Goal: Transaction & Acquisition: Purchase product/service

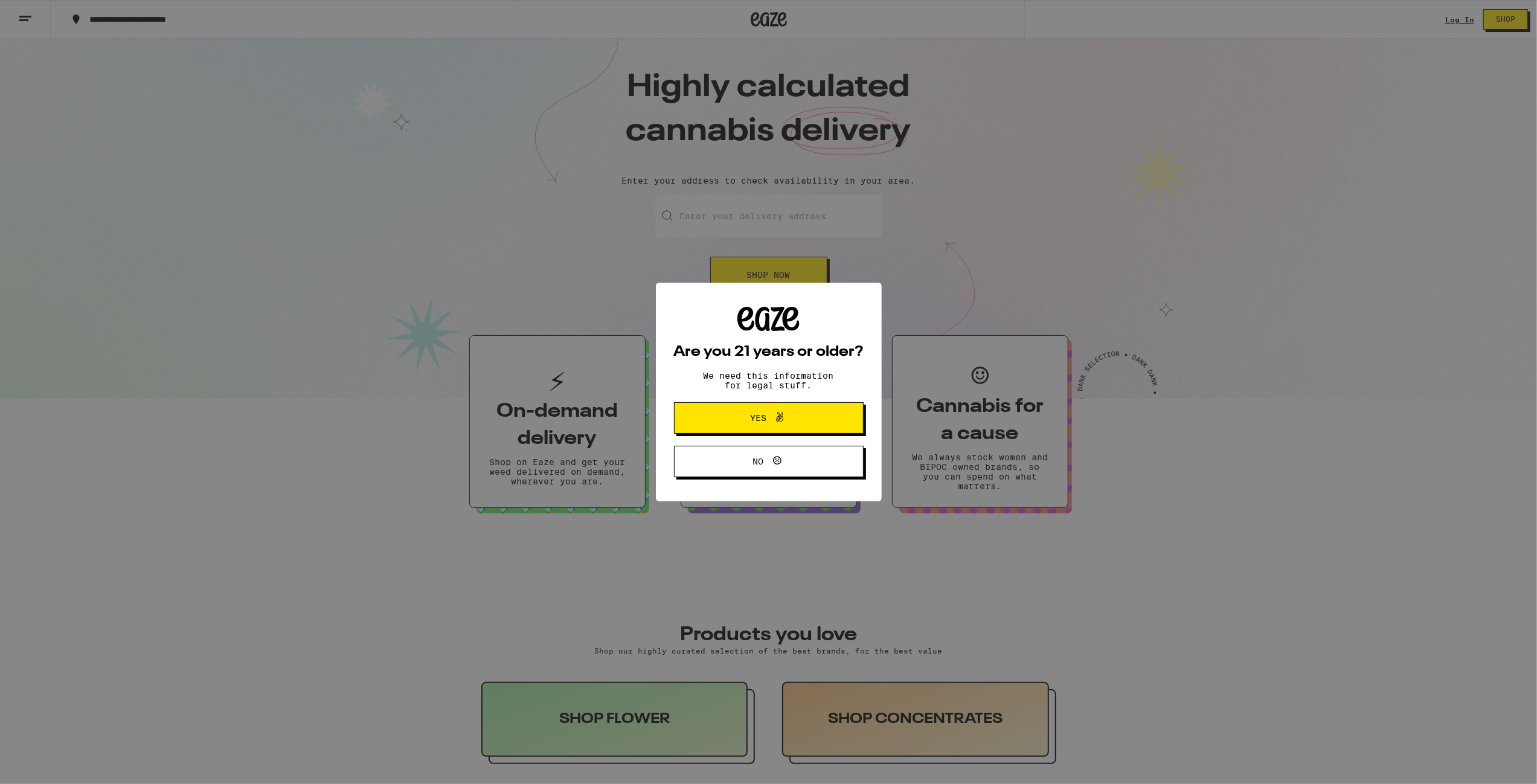
click at [758, 416] on span "Yes" at bounding box center [757, 417] width 16 height 9
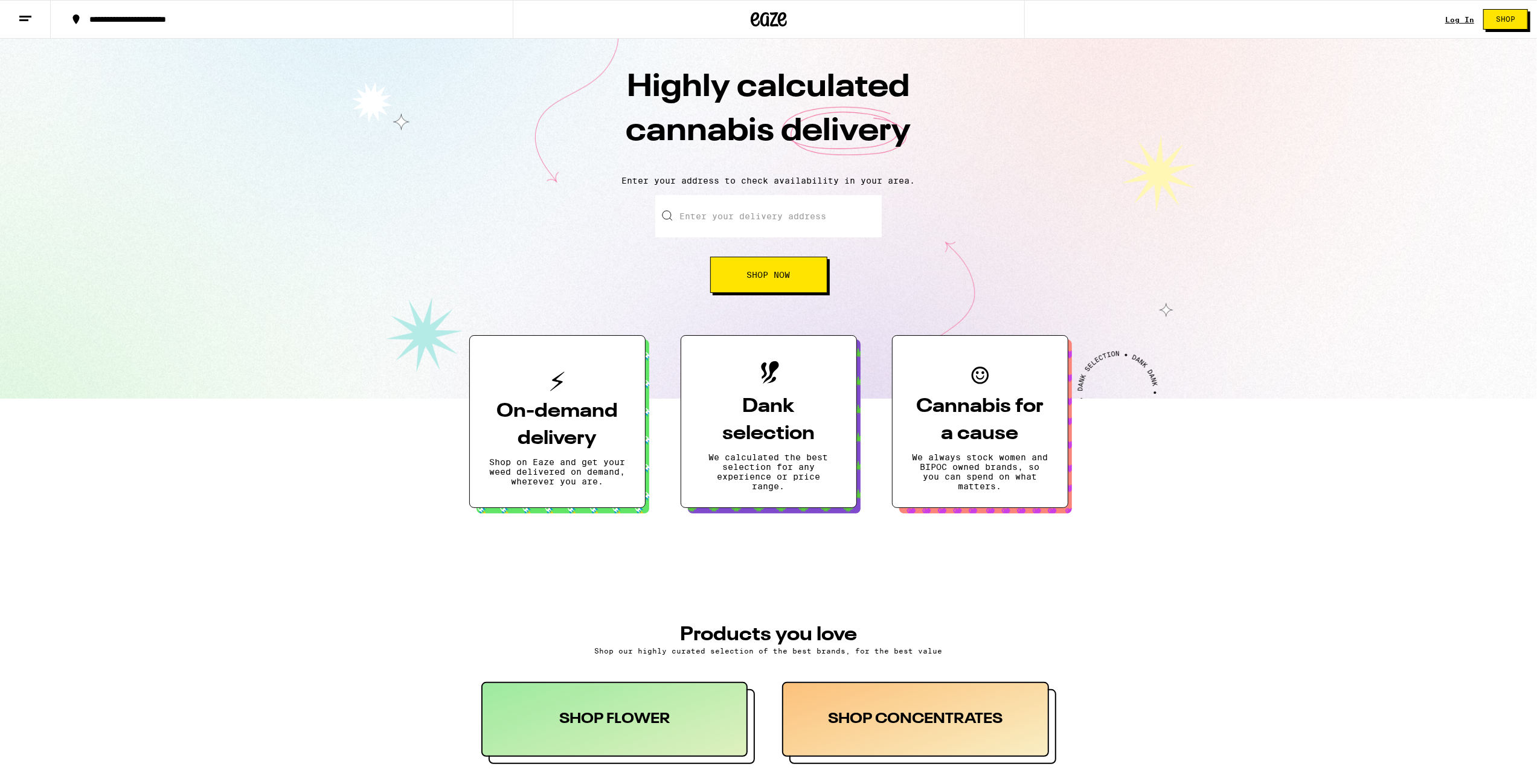
click at [606, 712] on div "SHOP FLOWER" at bounding box center [614, 719] width 267 height 75
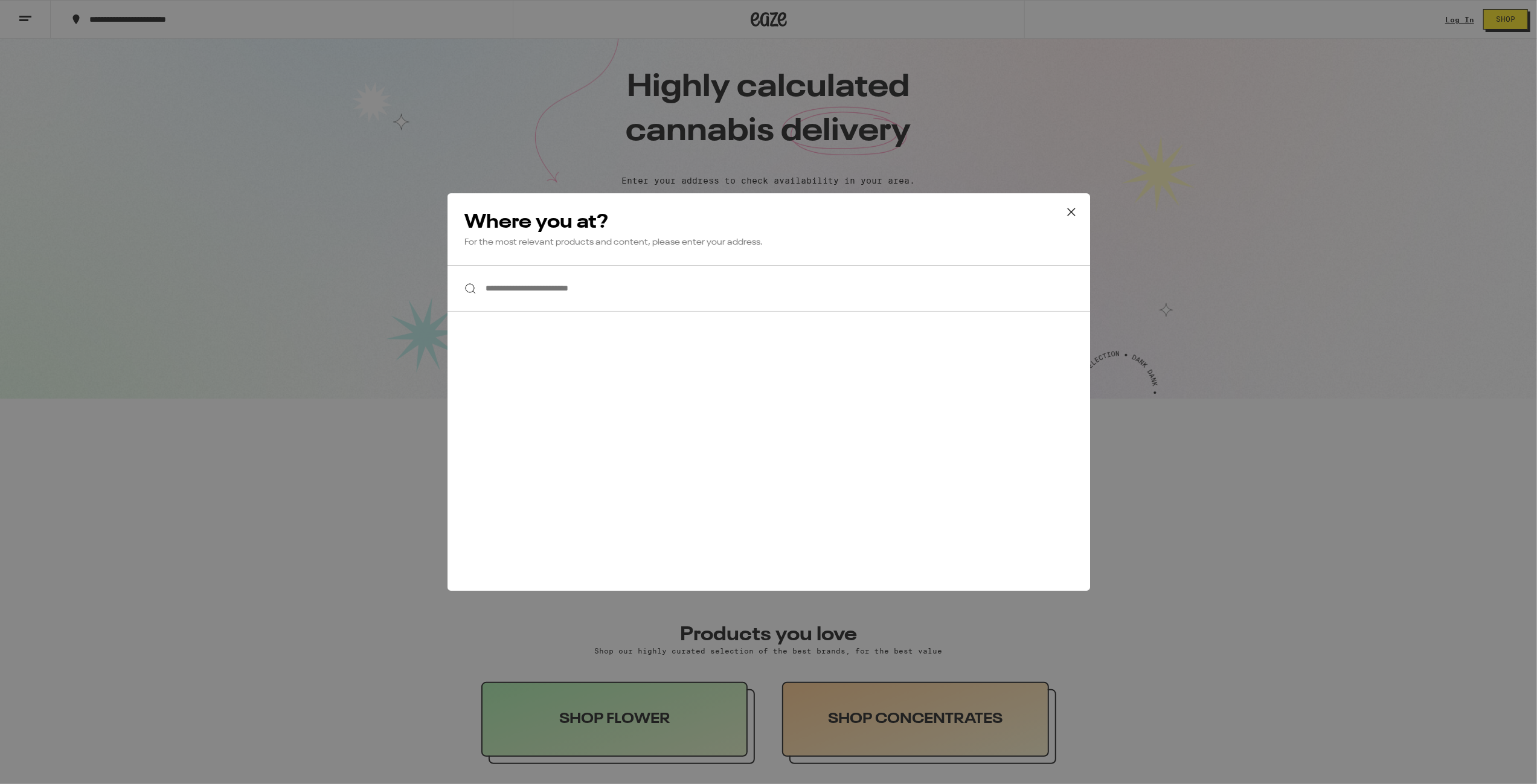
click at [535, 289] on input "**********" at bounding box center [768, 288] width 642 height 46
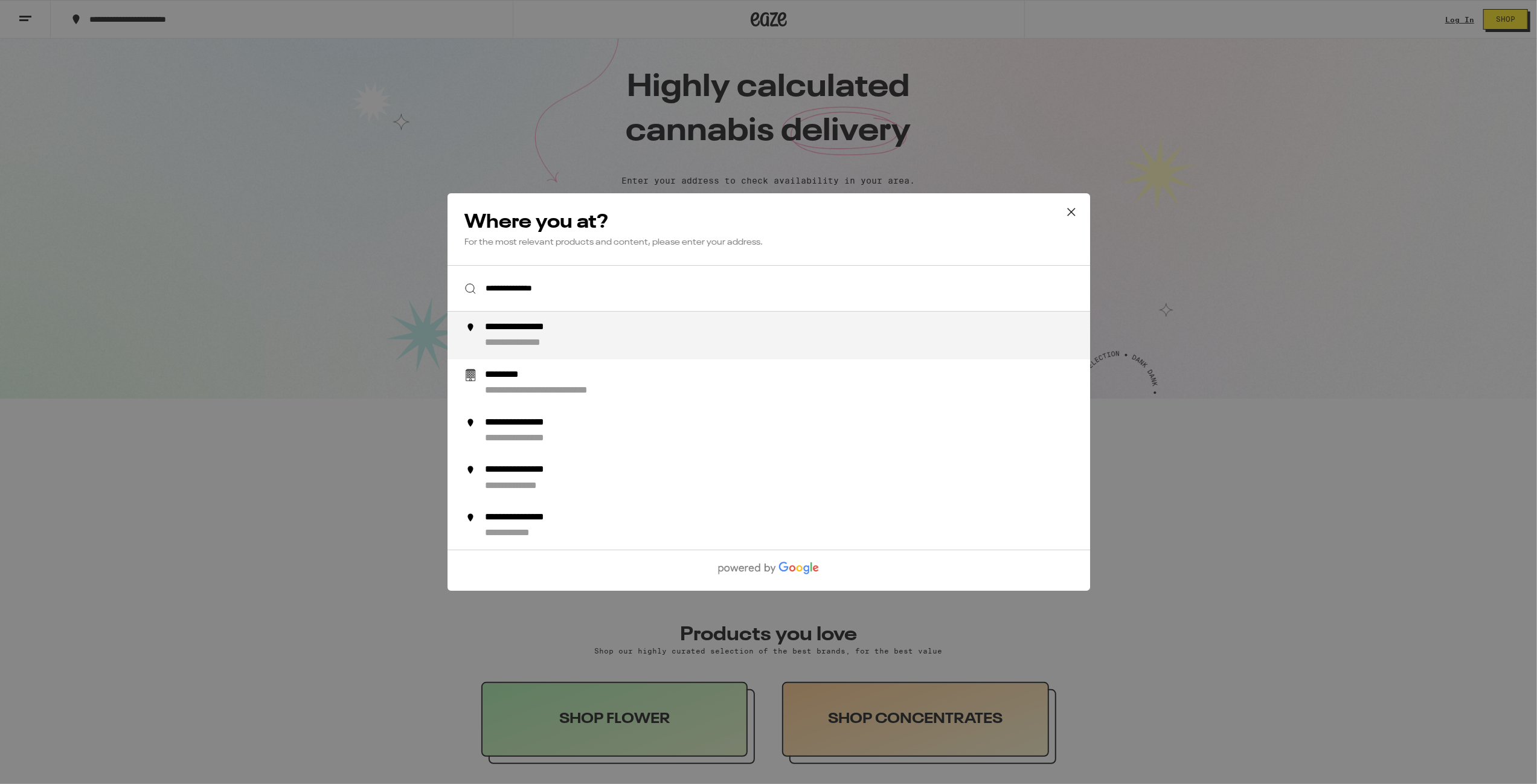
click at [532, 334] on div "**********" at bounding box center [535, 327] width 100 height 12
type input "**********"
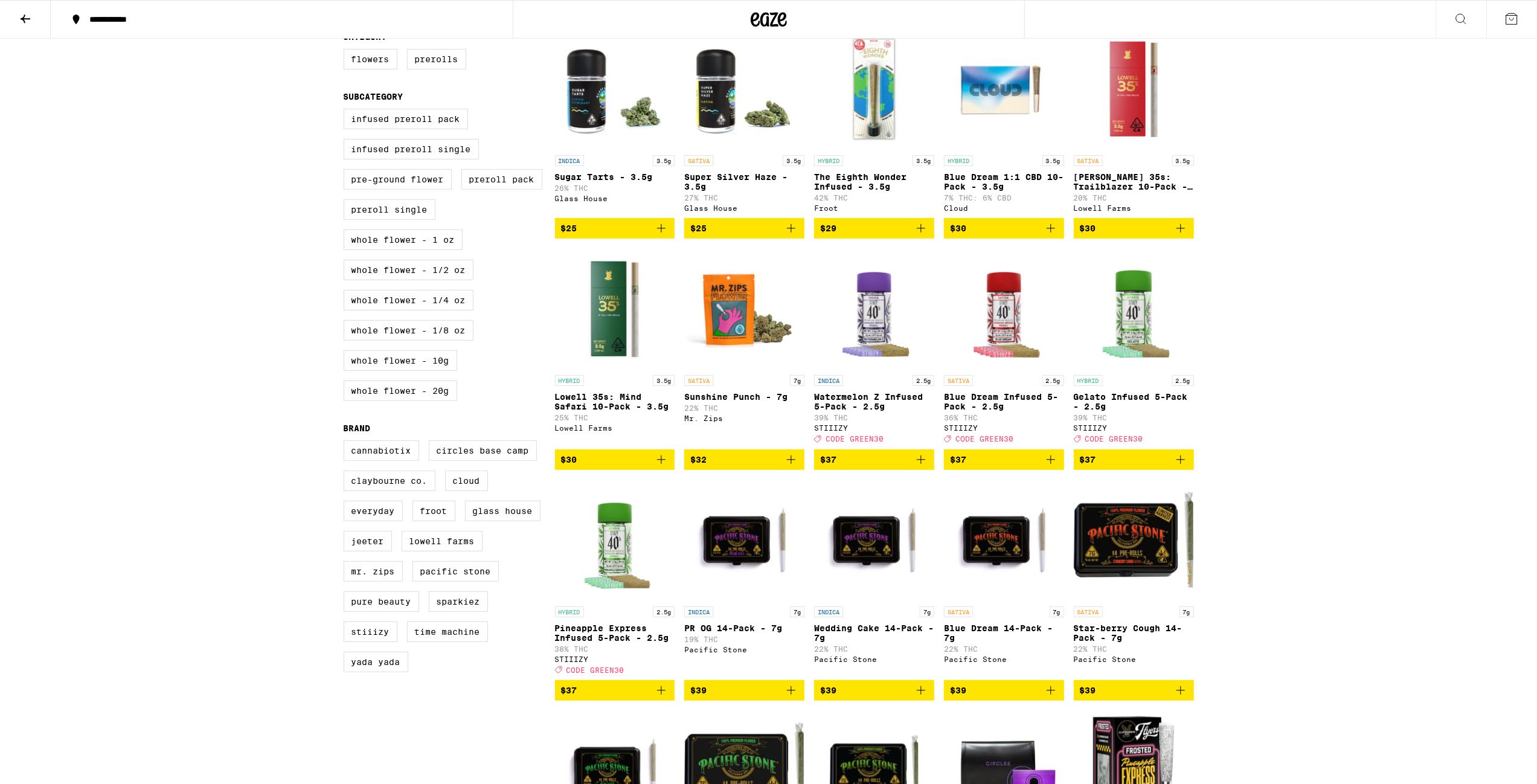
scroll to position [440, 0]
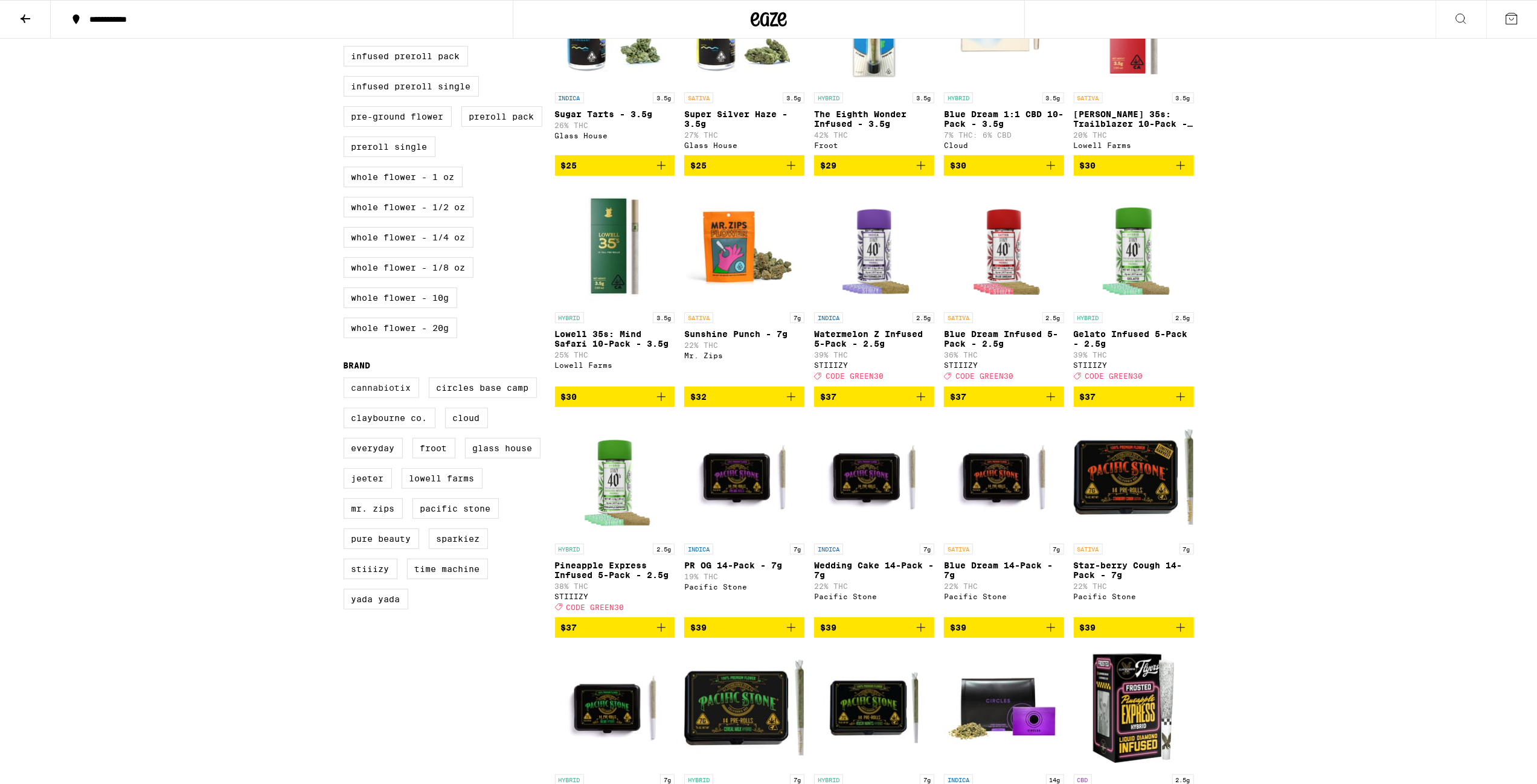
click at [389, 398] on label "Cannabiotix" at bounding box center [381, 387] width 76 height 20
click at [347, 380] on input "Cannabiotix" at bounding box center [347, 379] width 1 height 1
checkbox input "true"
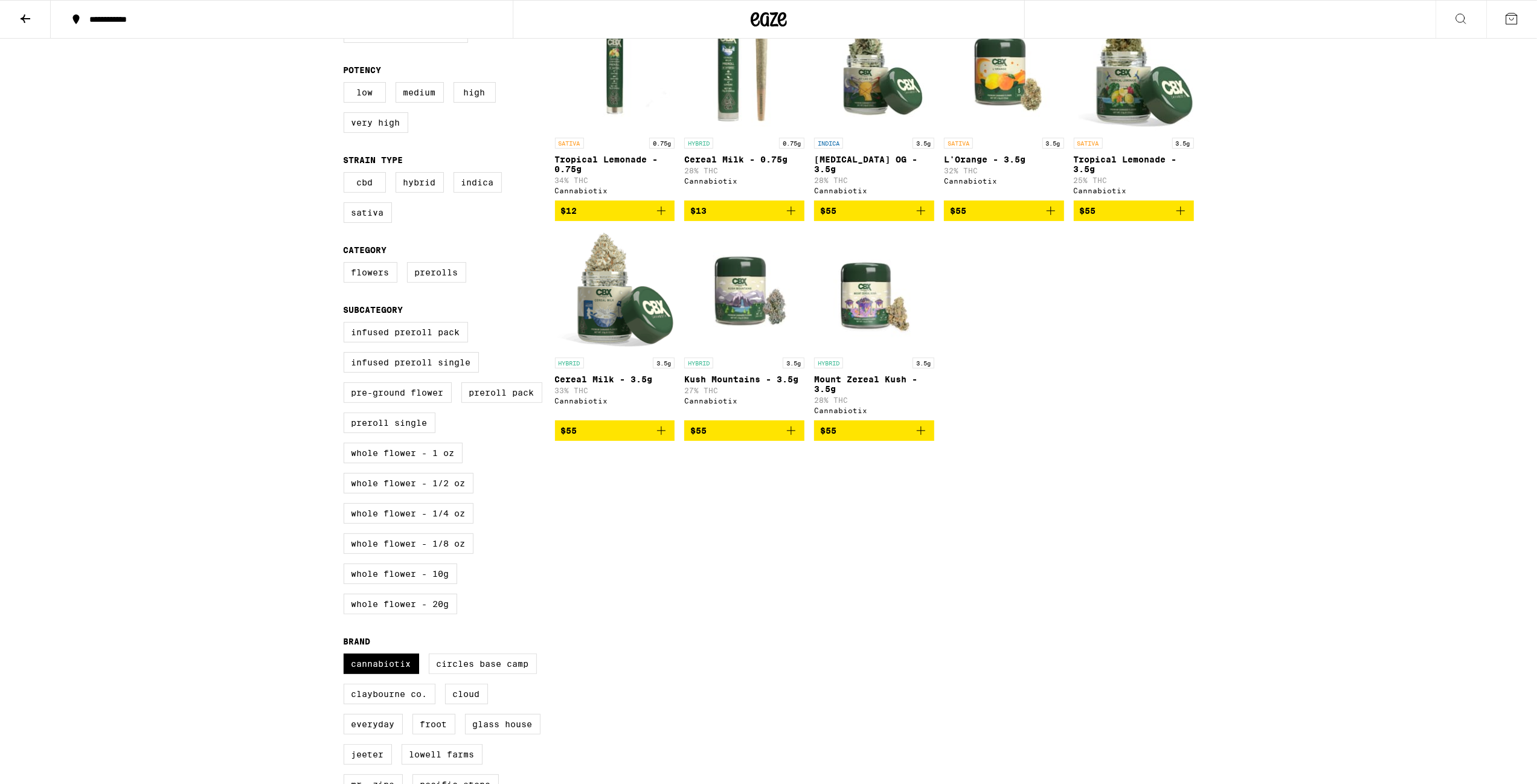
scroll to position [62, 0]
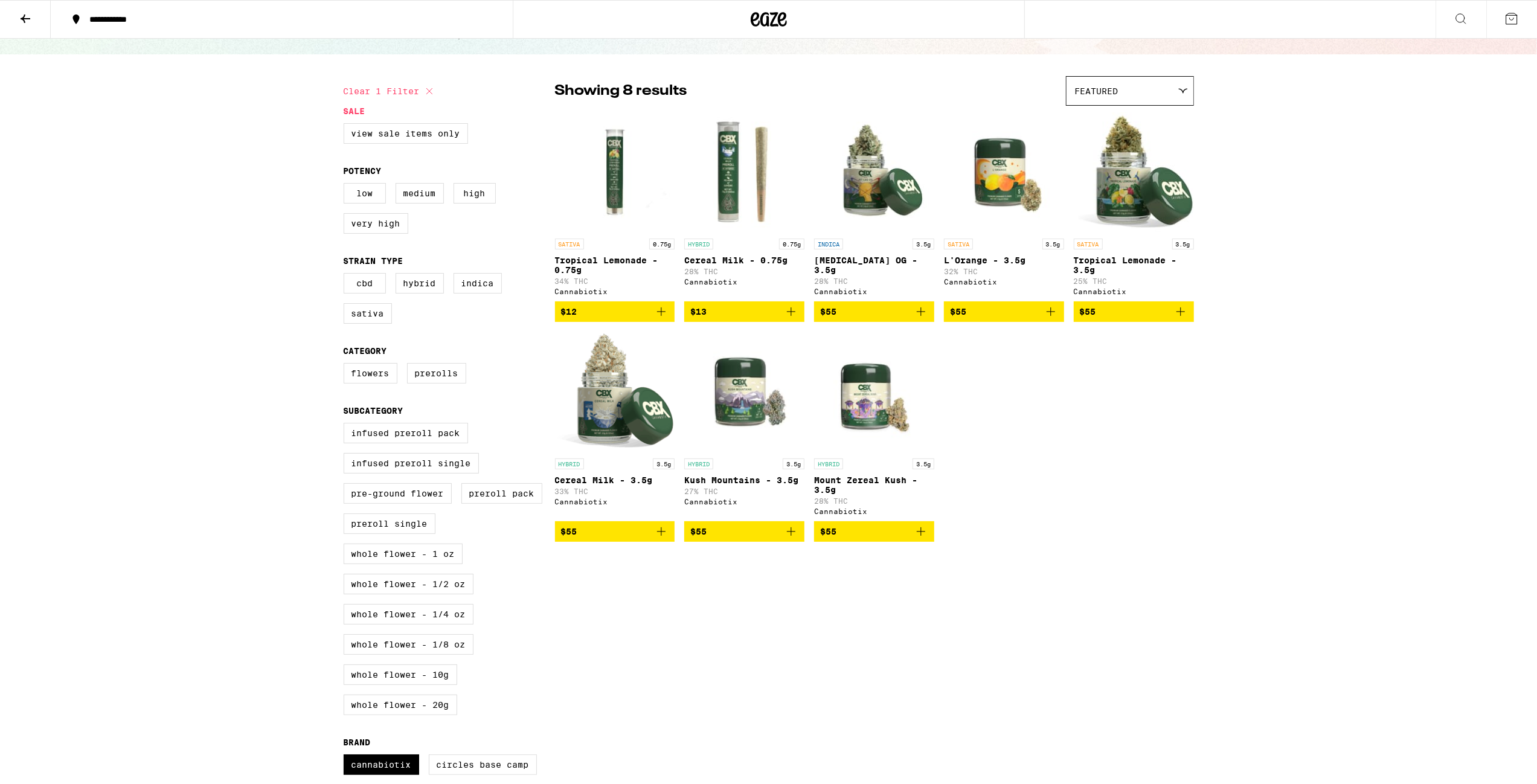
click at [867, 195] on img "Open page for Jet Lag OG - 3.5g from Cannabiotix" at bounding box center [874, 172] width 120 height 121
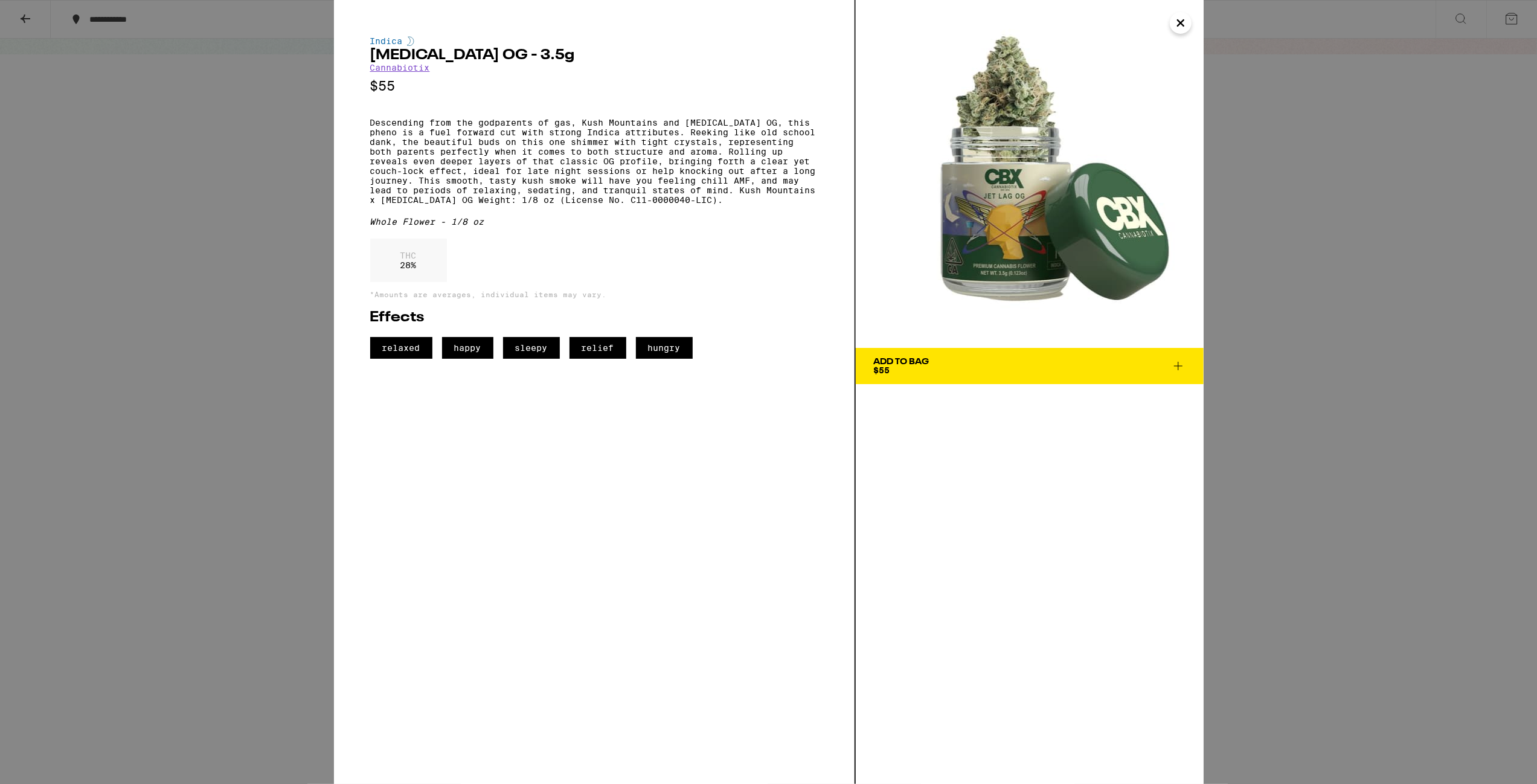
click at [1183, 25] on icon "Close" at bounding box center [1181, 23] width 6 height 6
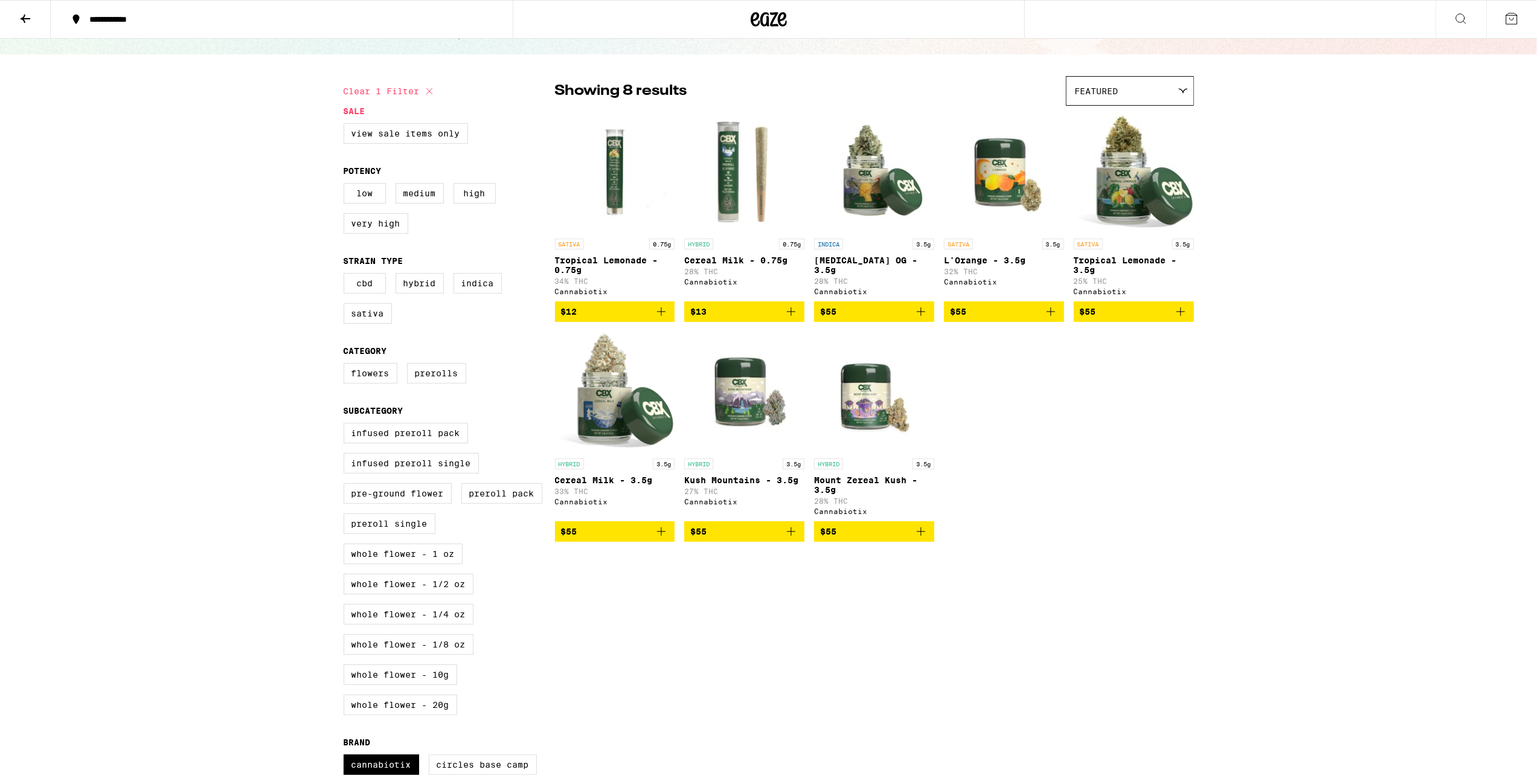
click at [34, 15] on button at bounding box center [25, 20] width 51 height 38
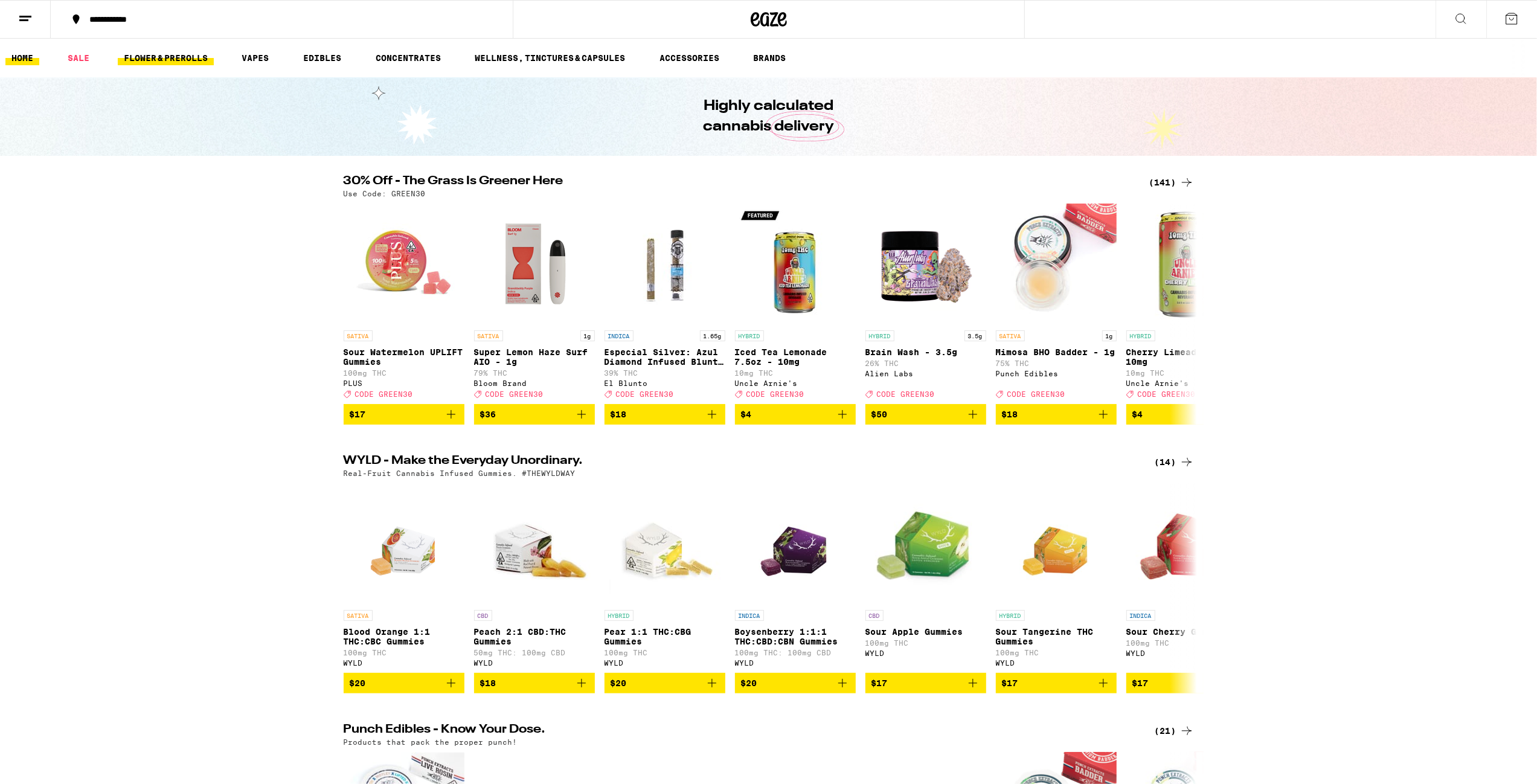
click at [139, 61] on link "FLOWER & PREROLLS" at bounding box center [166, 58] width 96 height 14
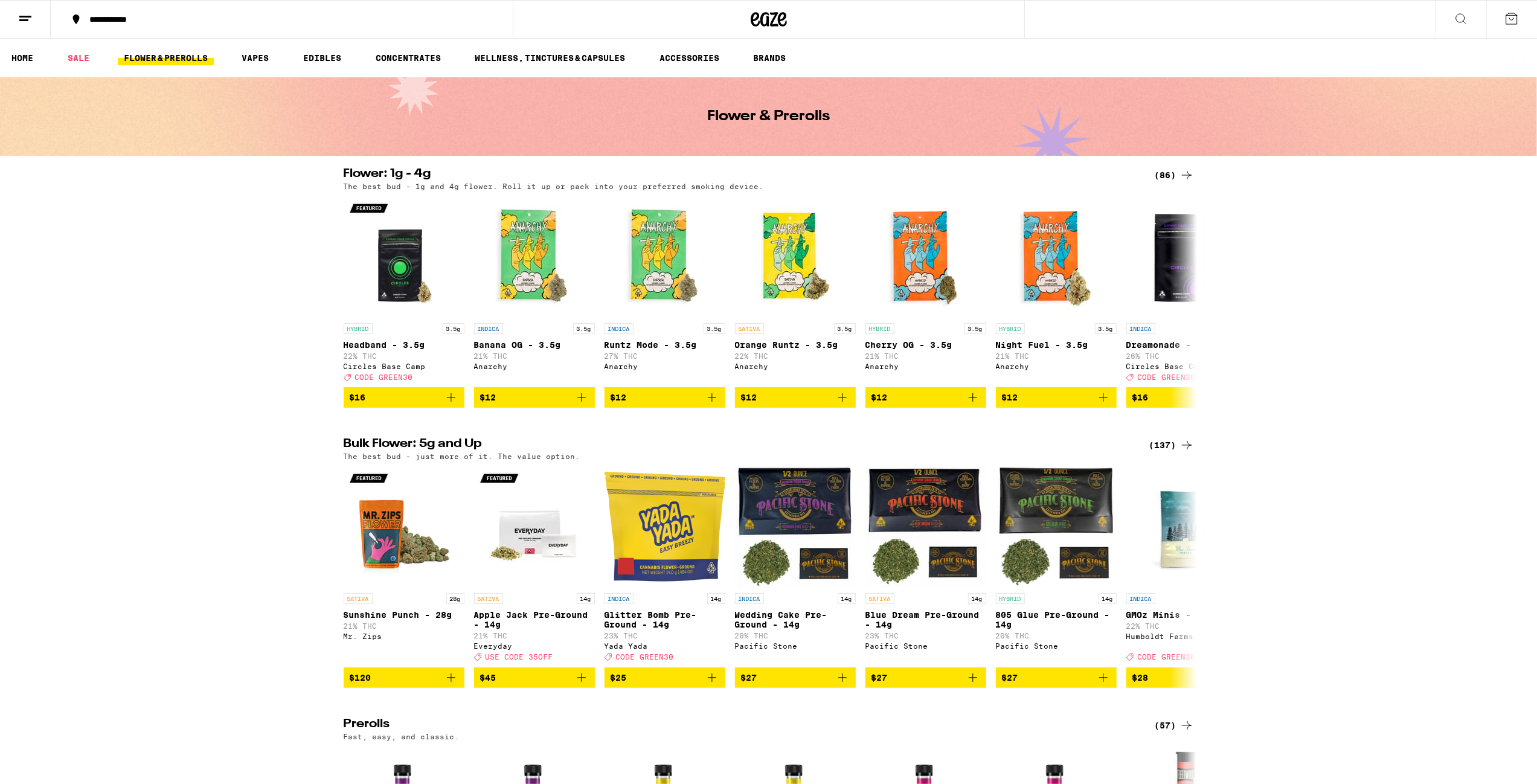
click at [1186, 176] on icon at bounding box center [1187, 175] width 14 height 14
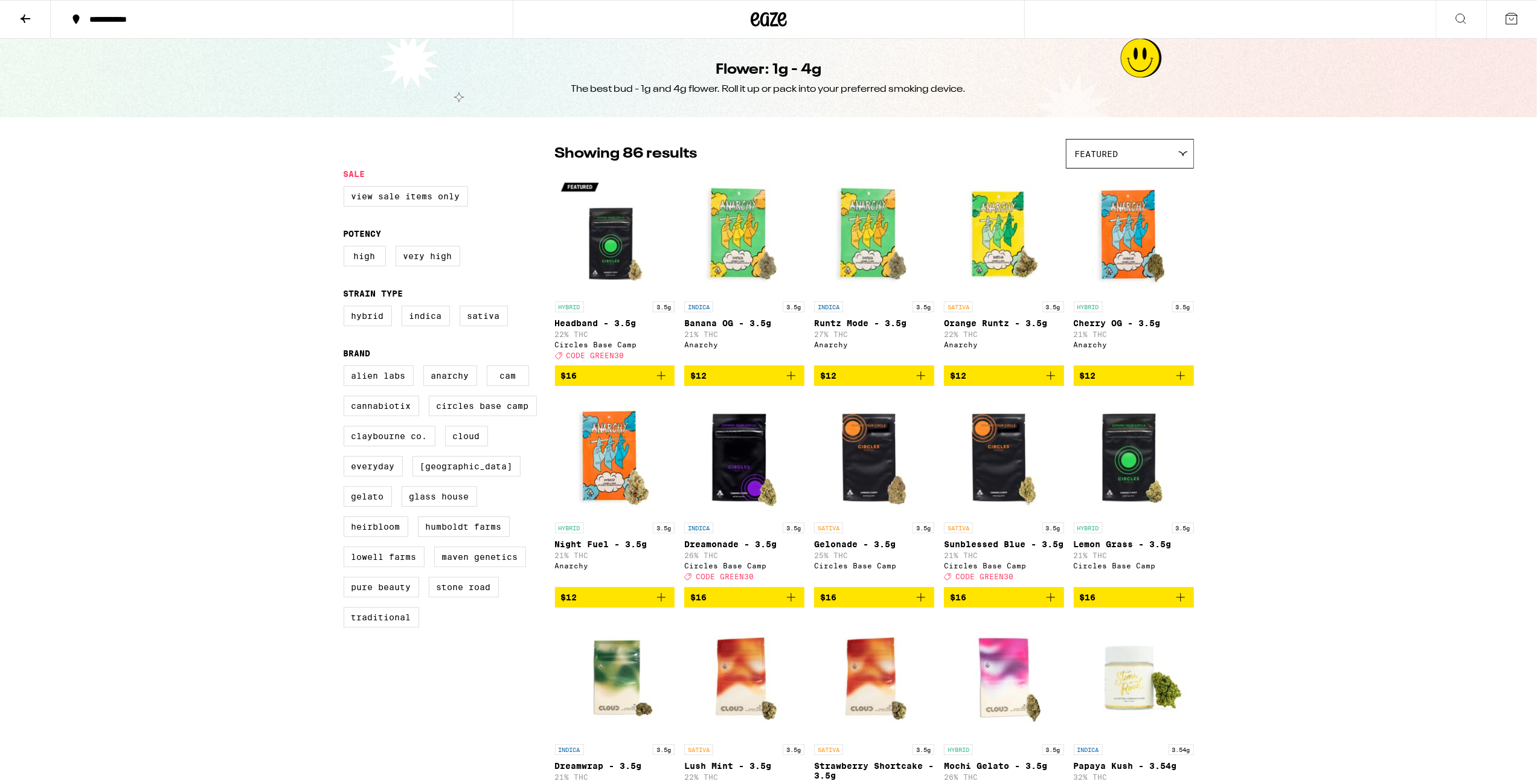
click at [1115, 155] on span "Featured" at bounding box center [1096, 154] width 43 height 10
click at [1106, 233] on span "Price: High to Low" at bounding box center [1130, 236] width 110 height 27
